Goal: Task Accomplishment & Management: Use online tool/utility

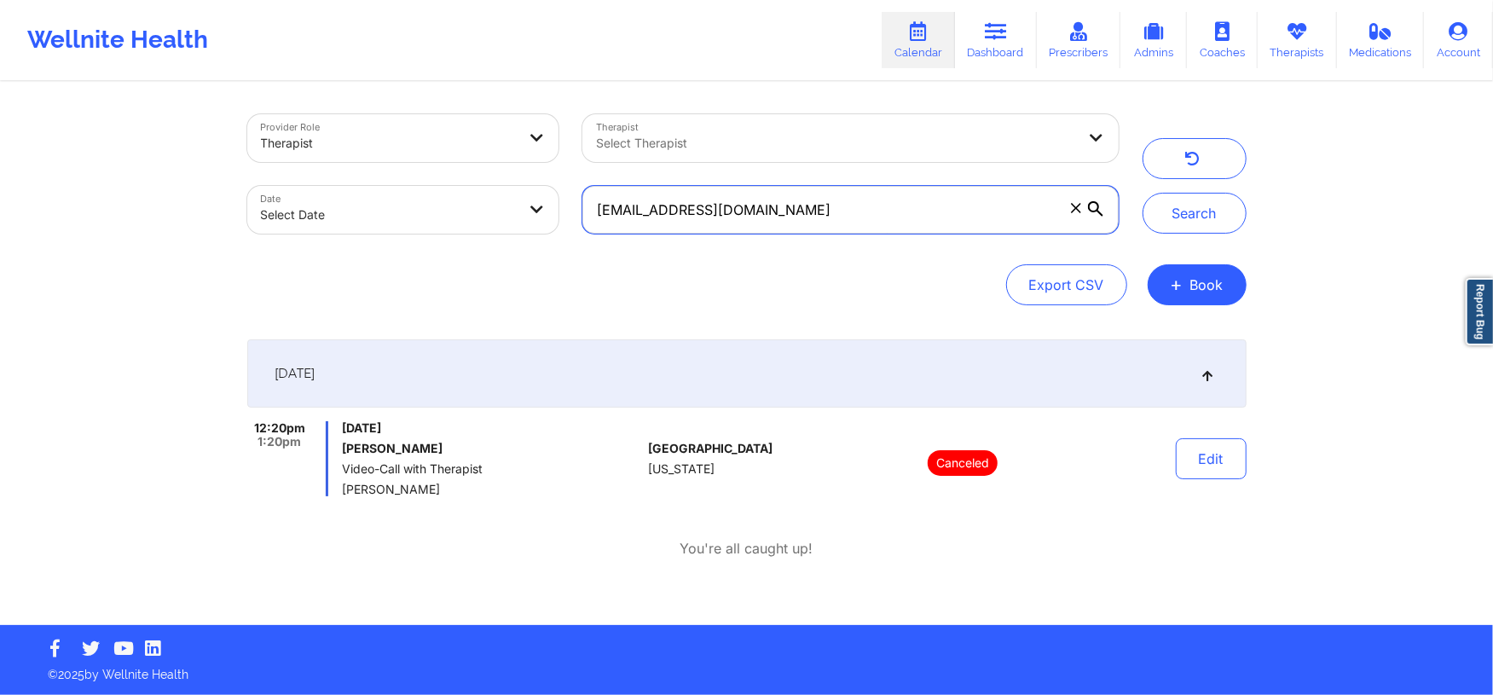
click at [735, 196] on input "[EMAIL_ADDRESS][DOMAIN_NAME]" at bounding box center [850, 210] width 536 height 48
paste input "parkerriccelli"
click at [1196, 214] on button "Search" at bounding box center [1195, 213] width 104 height 41
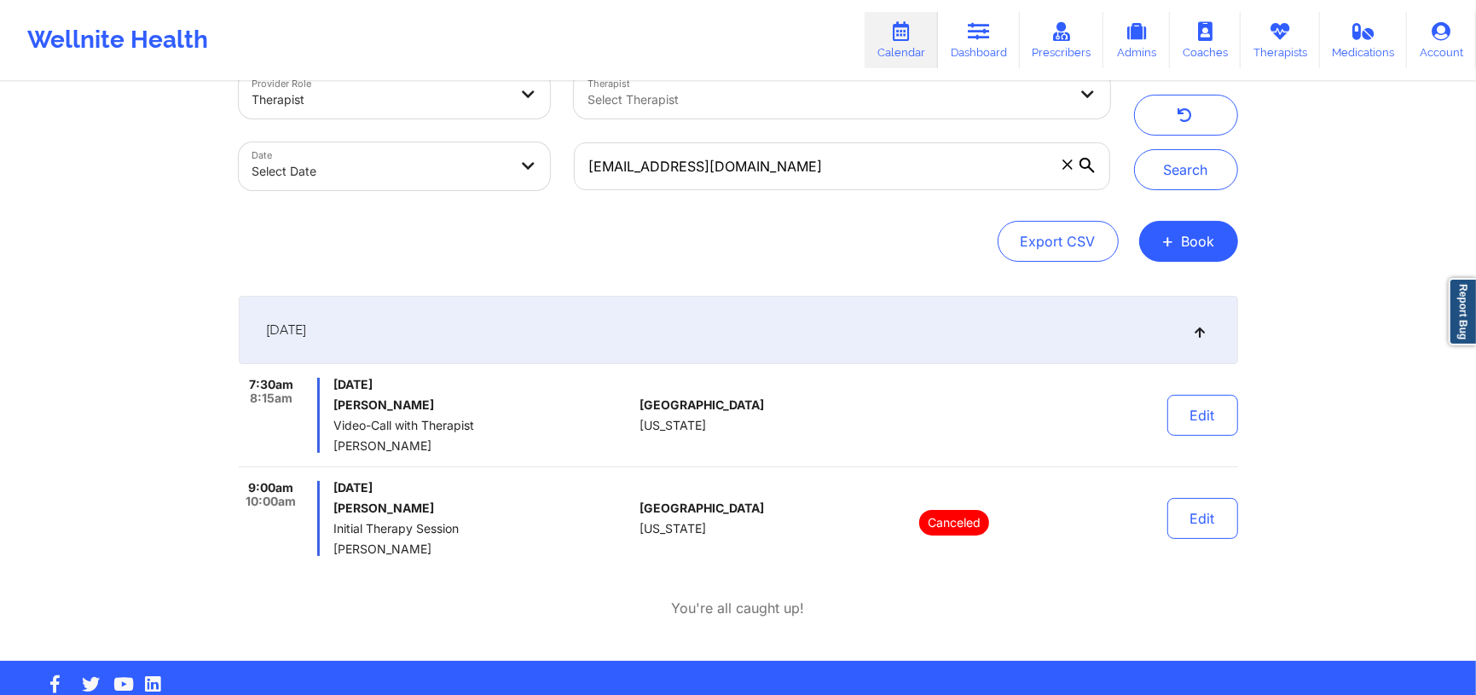
scroll to position [45, 0]
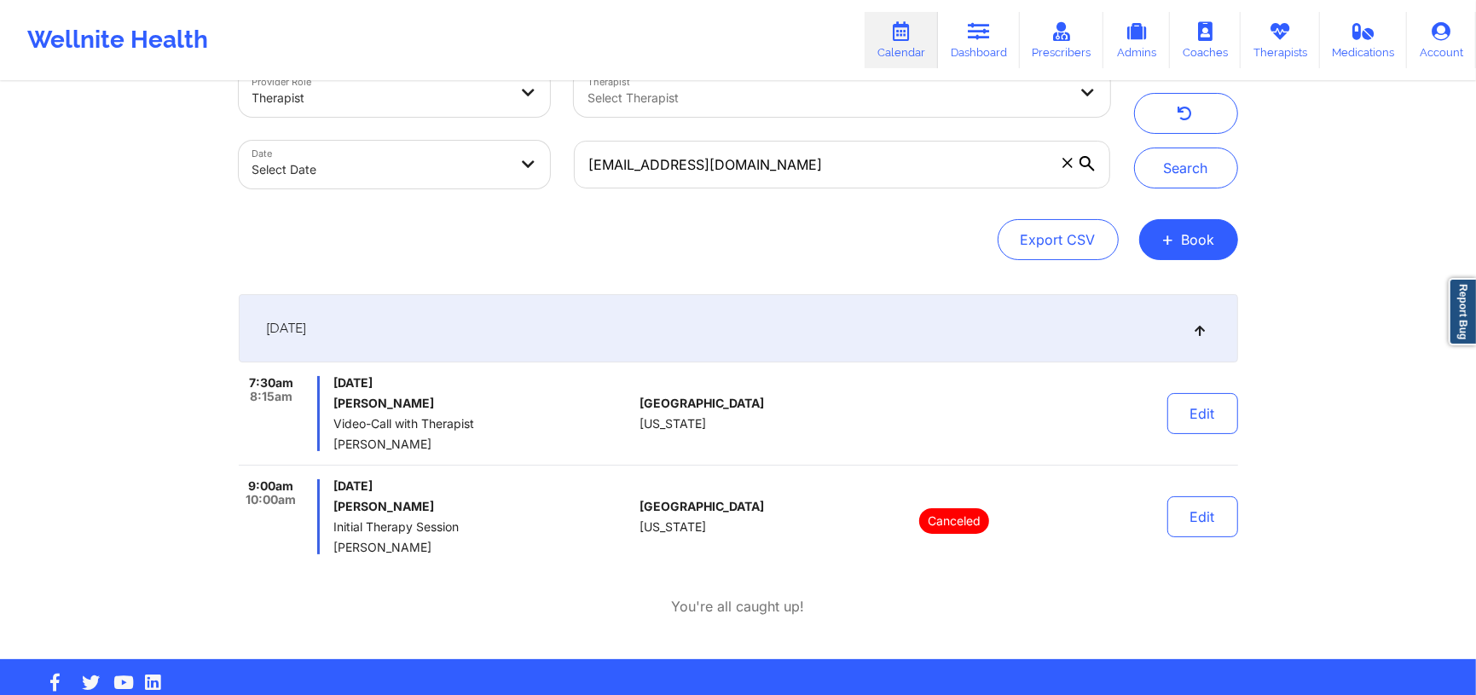
drag, startPoint x: 498, startPoint y: 446, endPoint x: 333, endPoint y: 449, distance: 164.6
click at [333, 449] on span "[PERSON_NAME]" at bounding box center [482, 444] width 299 height 14
copy span "[PERSON_NAME]"
copy span "[DATE]"
drag, startPoint x: 516, startPoint y: 377, endPoint x: 333, endPoint y: 381, distance: 182.6
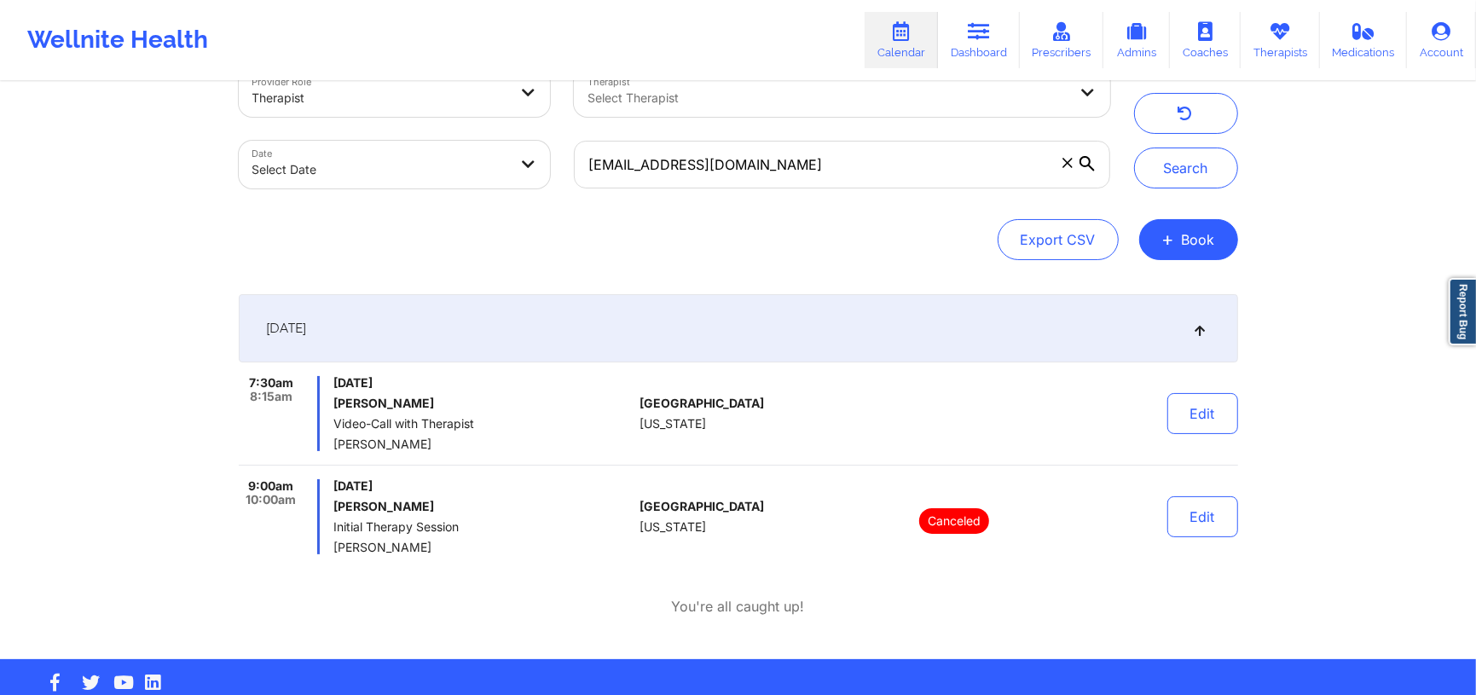
click at [333, 381] on span "[DATE]" at bounding box center [482, 383] width 299 height 14
copy span "7:30am"
drag, startPoint x: 293, startPoint y: 384, endPoint x: 241, endPoint y: 384, distance: 52.0
click at [241, 384] on div "7:30am 8:15am" at bounding box center [280, 413] width 82 height 75
click at [929, 163] on input "[EMAIL_ADDRESS][DOMAIN_NAME]" at bounding box center [842, 165] width 536 height 48
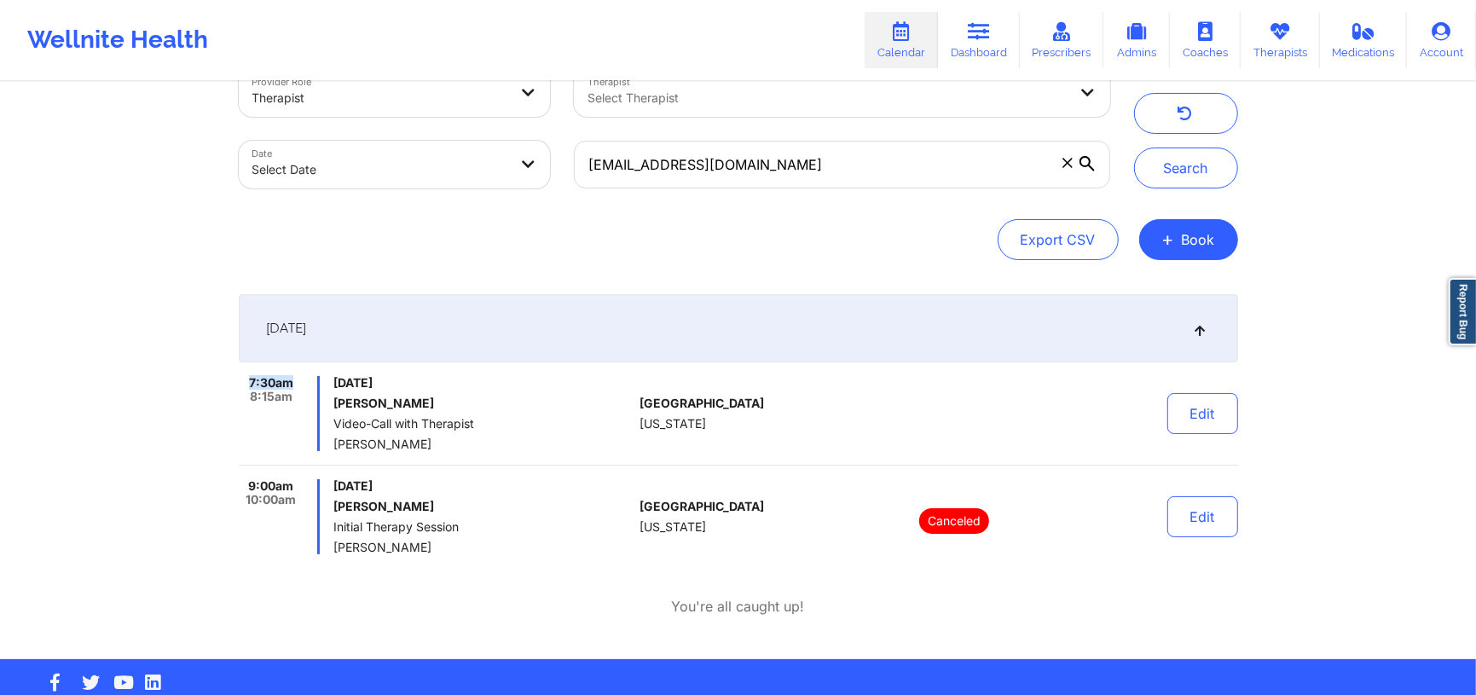
paste input "angelina71905"
type input "[EMAIL_ADDRESS][DOMAIN_NAME]"
click at [1154, 168] on button "Search" at bounding box center [1186, 168] width 104 height 41
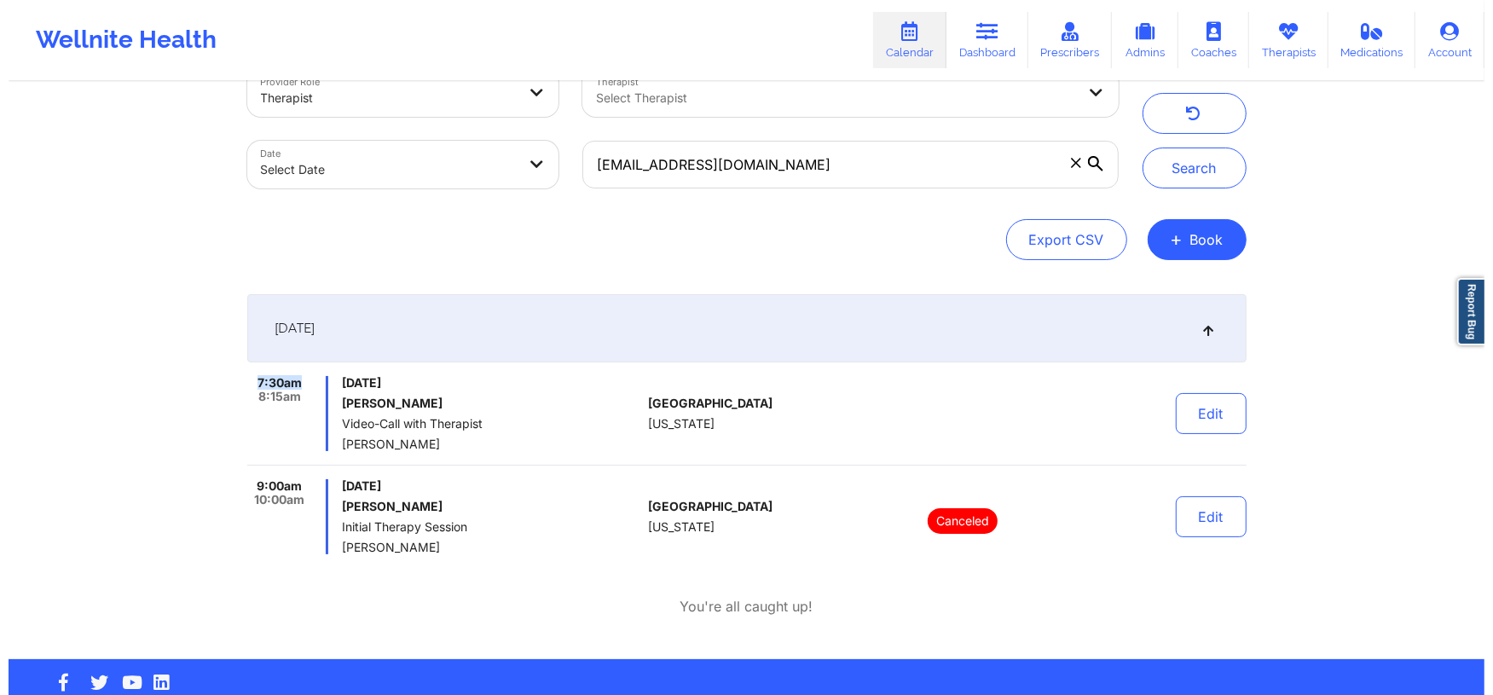
scroll to position [0, 0]
click at [770, 451] on div "[GEOGRAPHIC_DATA] [US_STATE]" at bounding box center [734, 413] width 189 height 75
